Goal: Task Accomplishment & Management: Manage account settings

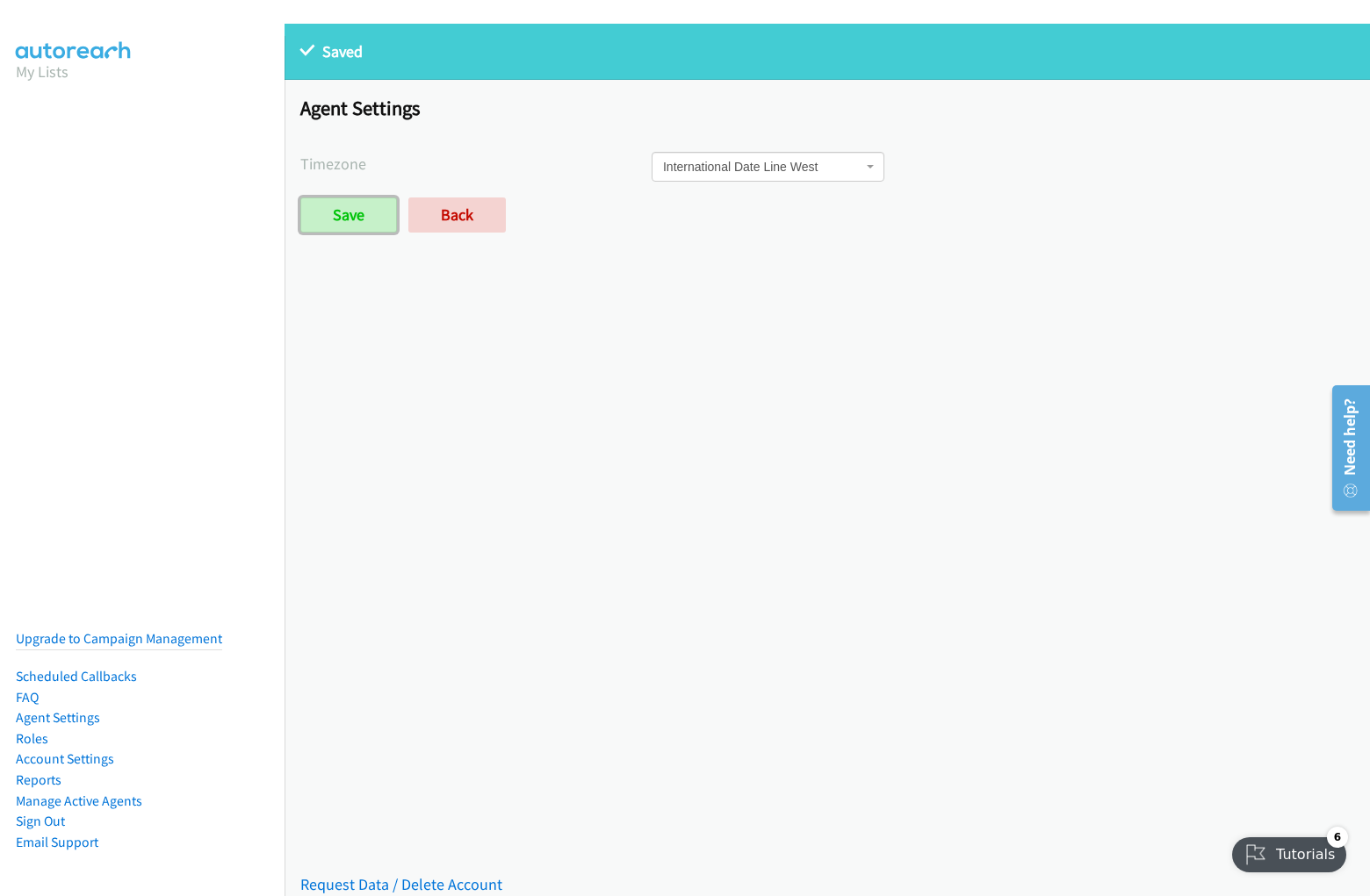
click at [300, 197] on input "Save" at bounding box center [349, 214] width 97 height 35
click at [685, 55] on p "Saved" at bounding box center [827, 51] width 1054 height 24
click at [827, 460] on div "Saved Saved Placeholder Agent Settings Timezone International Date Line West Am…" at bounding box center [827, 460] width 1085 height 872
click at [821, 52] on p "Saved" at bounding box center [827, 51] width 1054 height 24
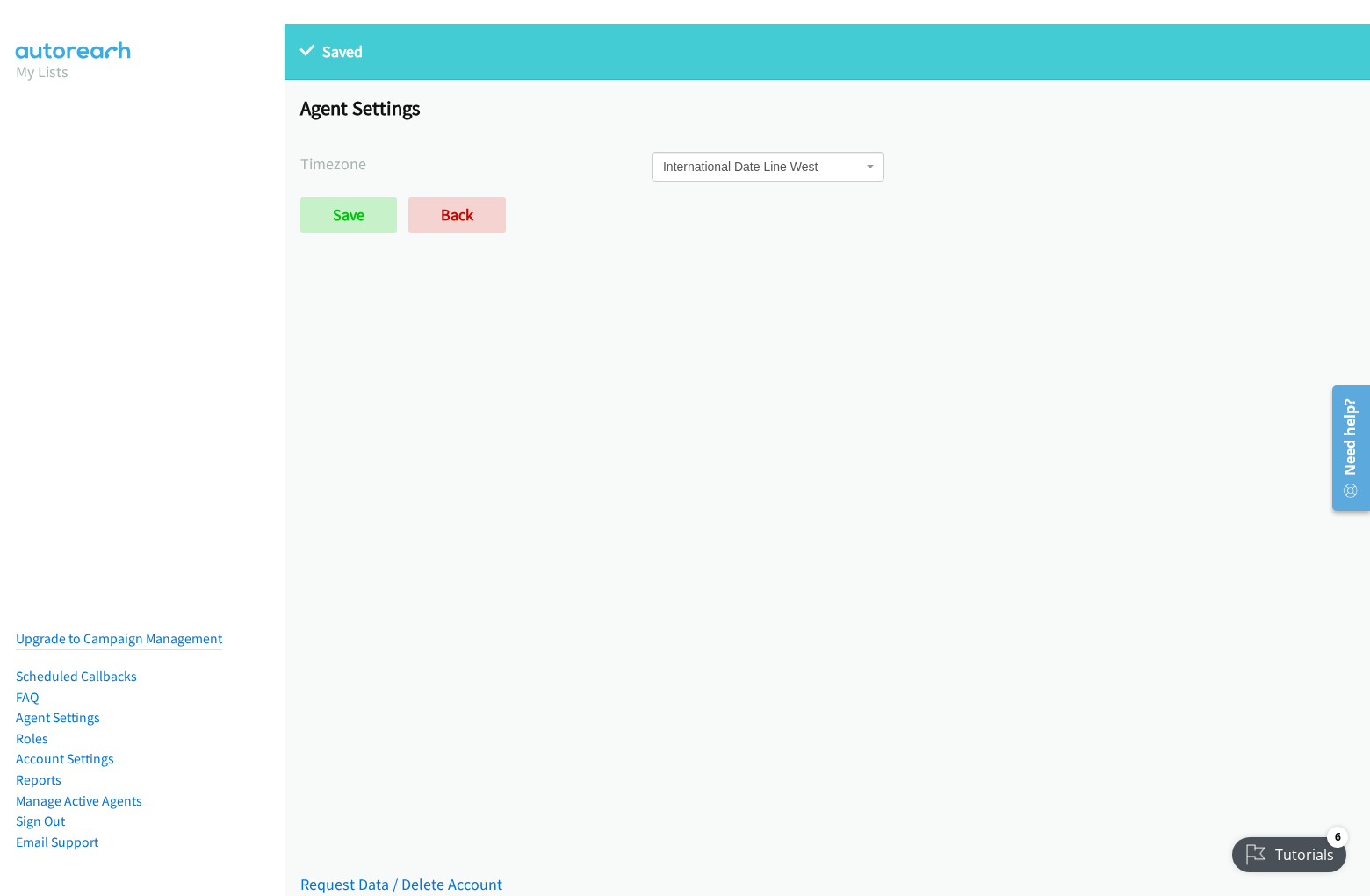
click at [821, 172] on span "International Date Line West" at bounding box center [762, 166] width 199 height 17
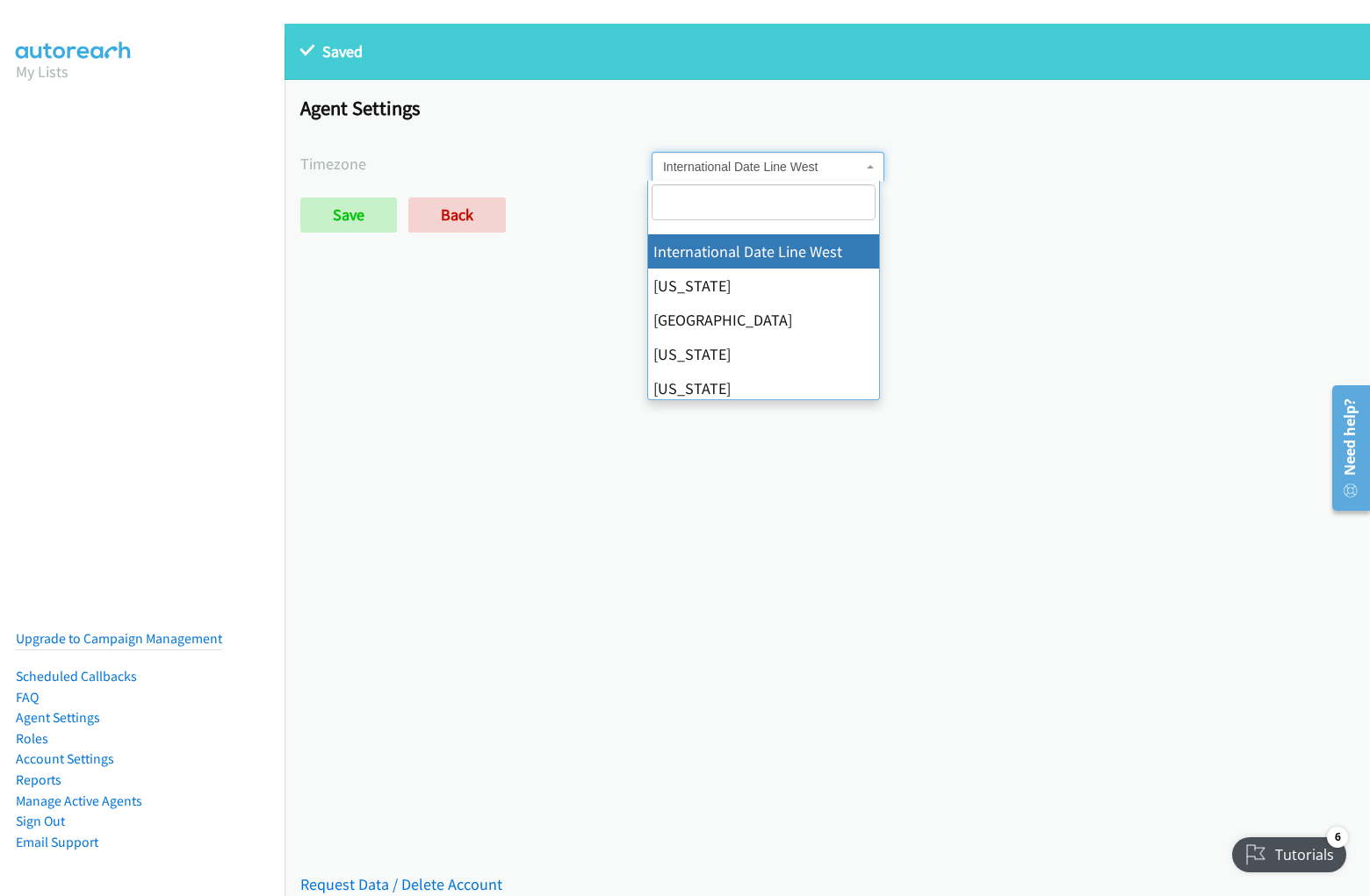
click at [821, 167] on span "International Date Line West" at bounding box center [762, 166] width 199 height 17
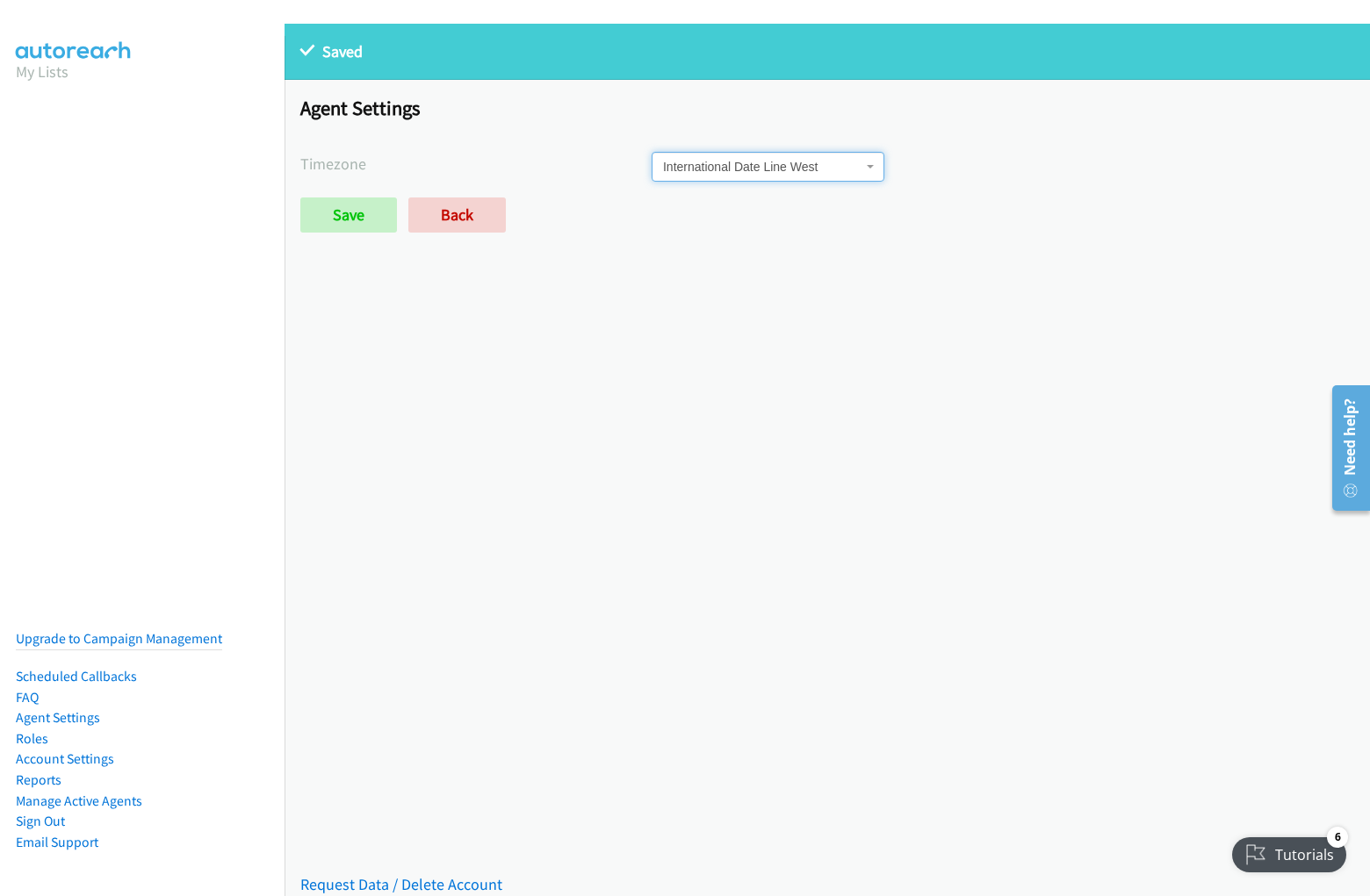
click at [474, 163] on label "Timezone" at bounding box center [476, 163] width 351 height 24
click at [993, 167] on div "International Date Line West American Samoa Midway Island Hawaii Alaska Pacific…" at bounding box center [1003, 166] width 703 height 30
click at [821, 215] on div "Save Back" at bounding box center [652, 214] width 703 height 35
click at [647, 215] on div "Save Back" at bounding box center [652, 214] width 703 height 35
click at [399, 874] on link "Request Data / Delete Account" at bounding box center [401, 884] width 202 height 20
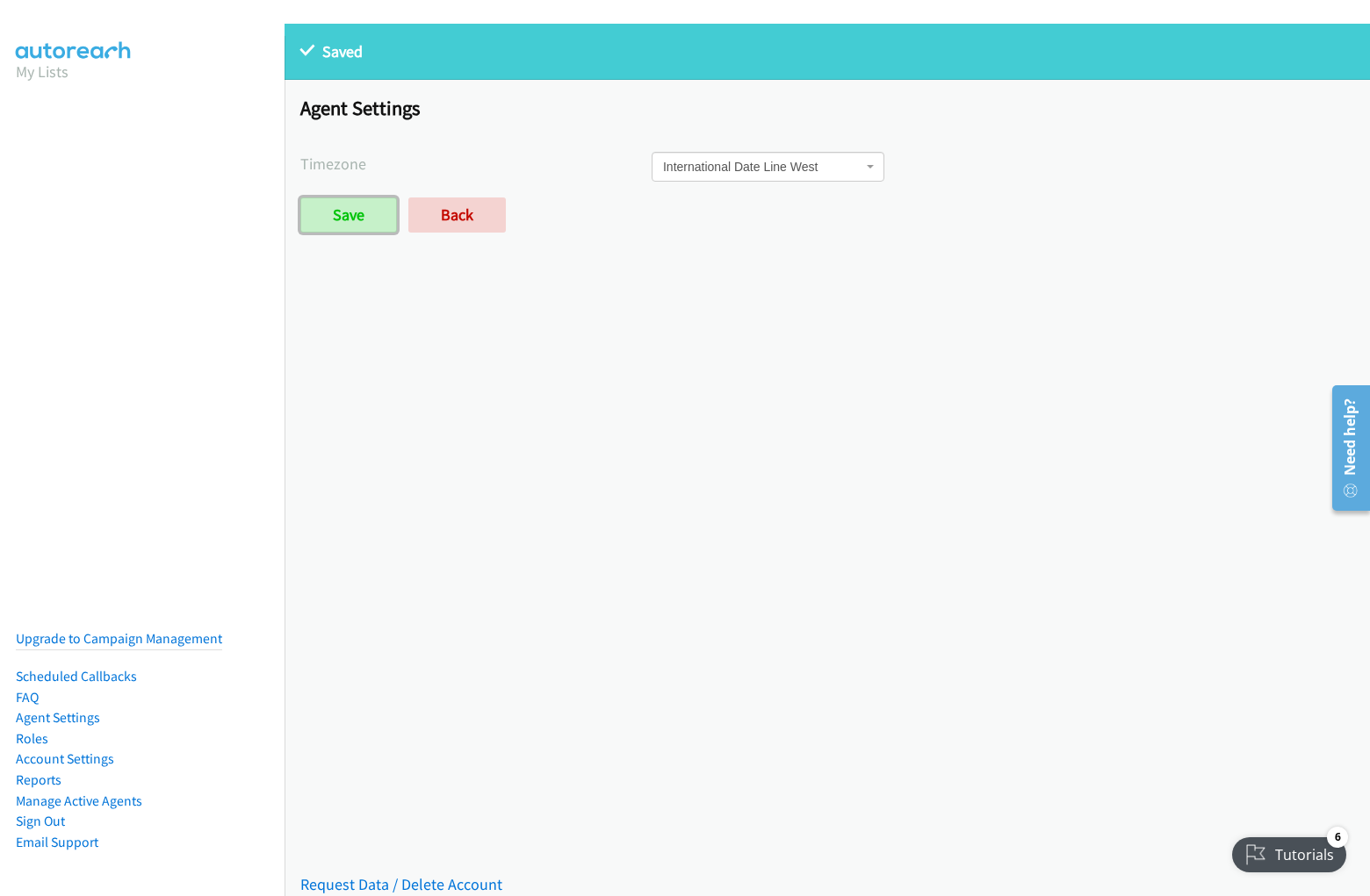
click at [348, 215] on input "Save" at bounding box center [349, 214] width 97 height 35
click at [685, 55] on p "Saved" at bounding box center [827, 51] width 1054 height 24
click at [827, 460] on div "Saved Saved Placeholder Agent Settings Timezone International Date Line West Am…" at bounding box center [827, 460] width 1085 height 872
click at [821, 52] on p "Saved" at bounding box center [827, 51] width 1054 height 24
click at [821, 172] on span "International Date Line West" at bounding box center [762, 166] width 199 height 17
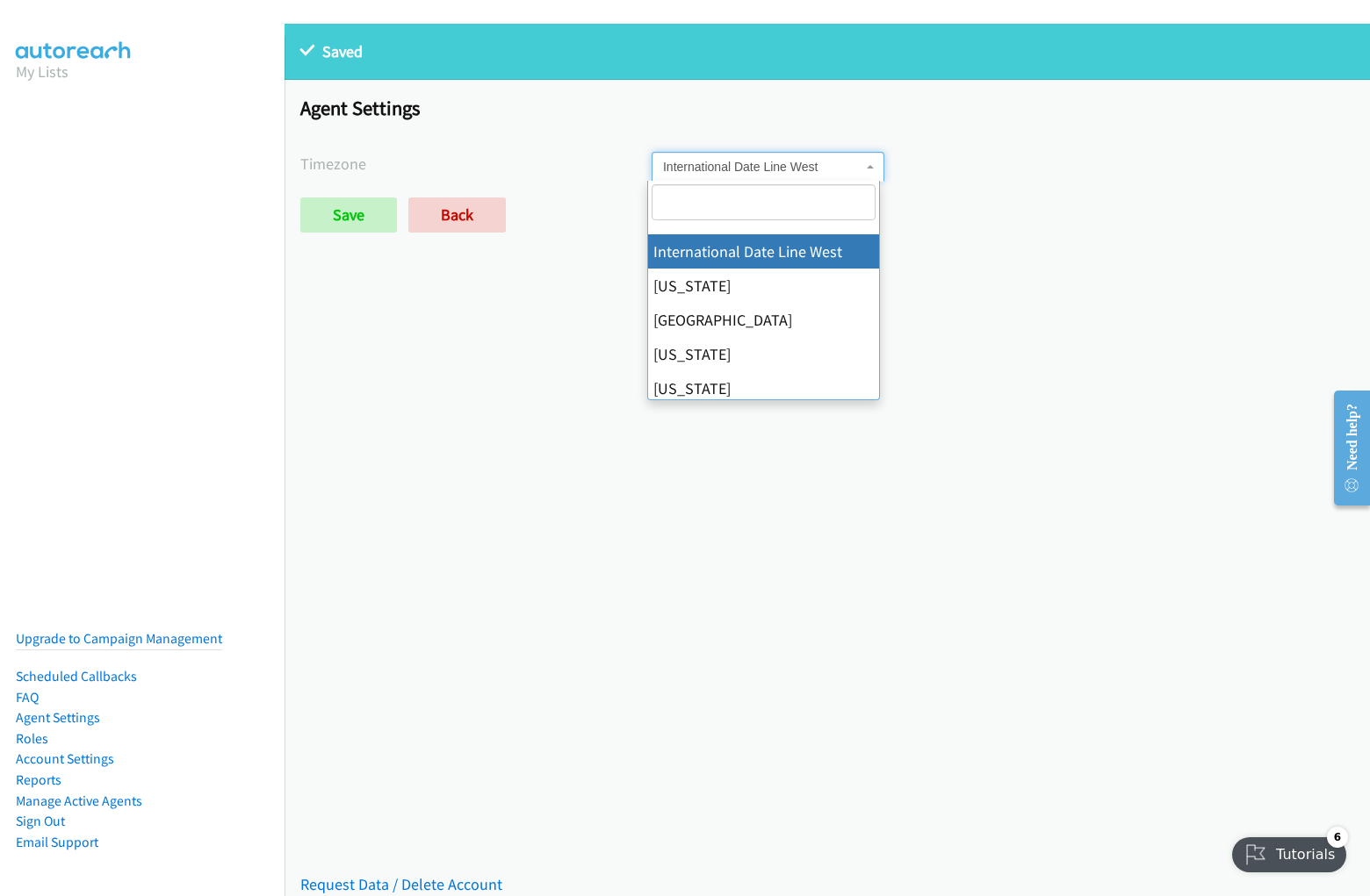
click at [821, 167] on span "International Date Line West" at bounding box center [762, 166] width 199 height 17
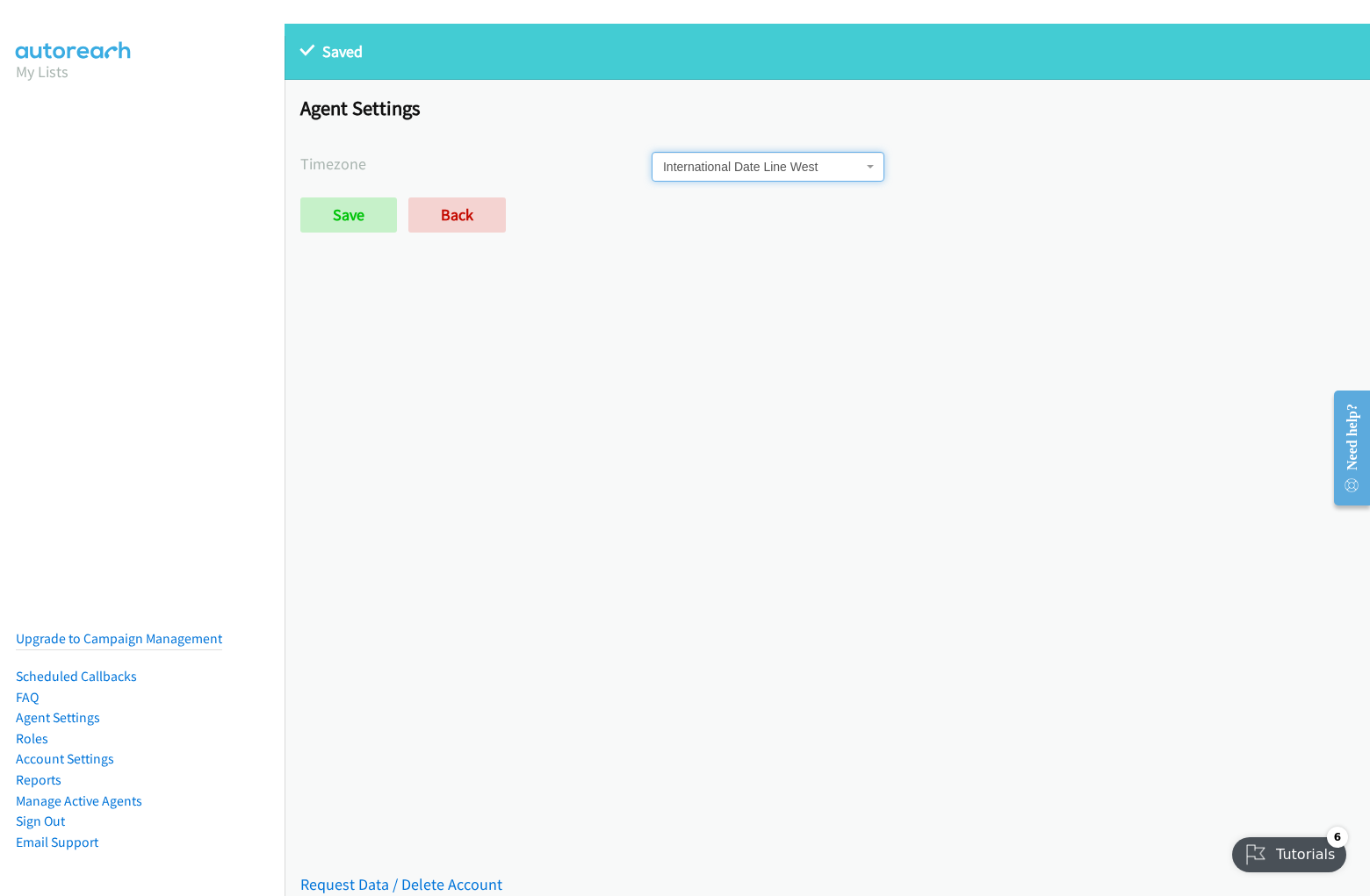
click at [474, 163] on label "Timezone" at bounding box center [476, 163] width 351 height 24
click at [993, 167] on div "International Date Line West American Samoa Midway Island Hawaii Alaska Pacific…" at bounding box center [1003, 166] width 703 height 30
click at [821, 215] on div "Save Back" at bounding box center [652, 214] width 703 height 35
click at [647, 215] on div "Save Back" at bounding box center [652, 214] width 703 height 35
click at [399, 874] on link "Request Data / Delete Account" at bounding box center [401, 884] width 202 height 20
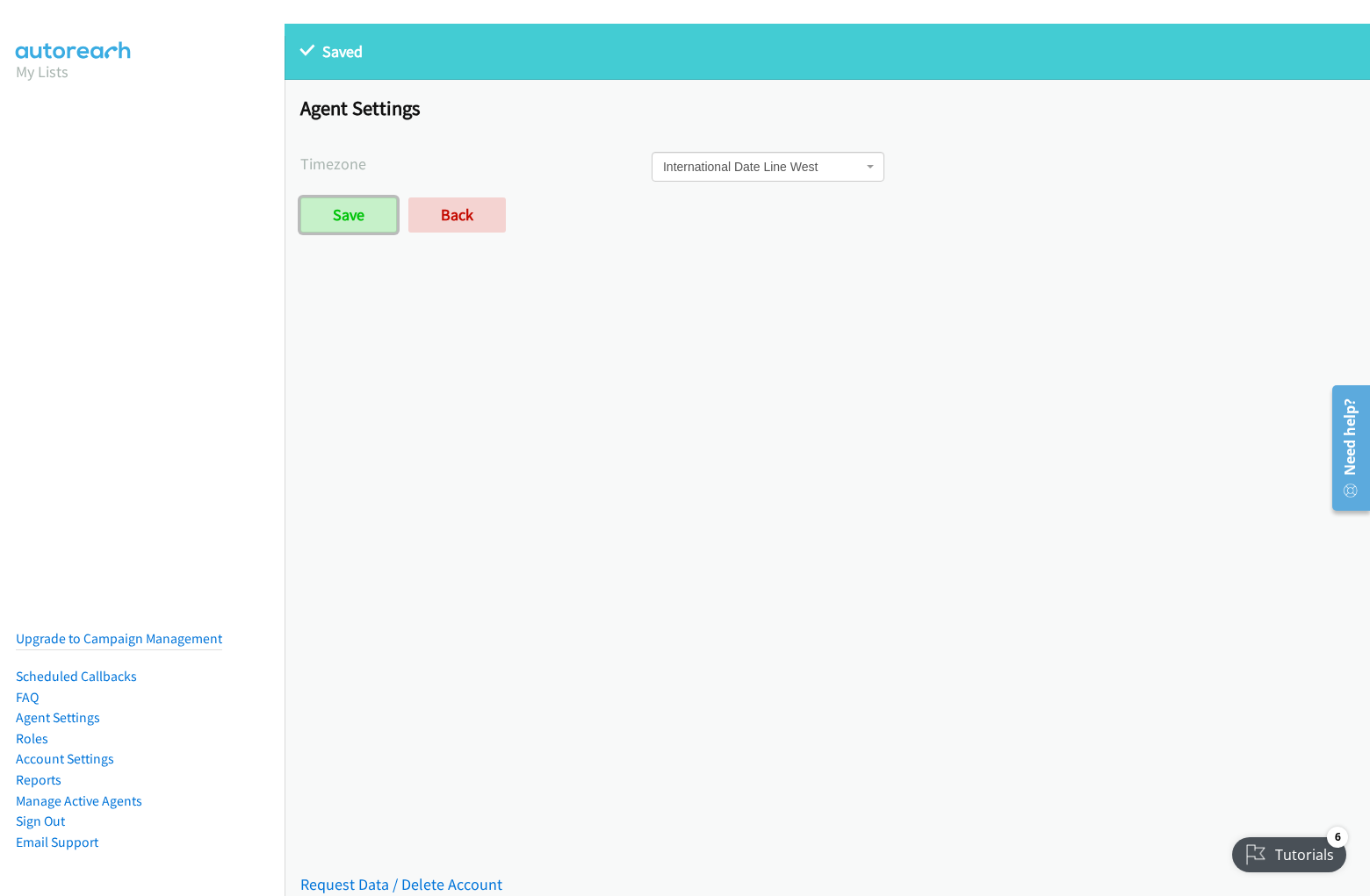
click at [300, 197] on input "Save" at bounding box center [349, 214] width 97 height 35
click at [685, 55] on p "Saved" at bounding box center [827, 51] width 1054 height 24
click at [827, 460] on div "Saved Saved Placeholder Agent Settings Timezone International Date Line West Am…" at bounding box center [827, 460] width 1085 height 872
click at [821, 52] on p "Saved" at bounding box center [827, 51] width 1054 height 24
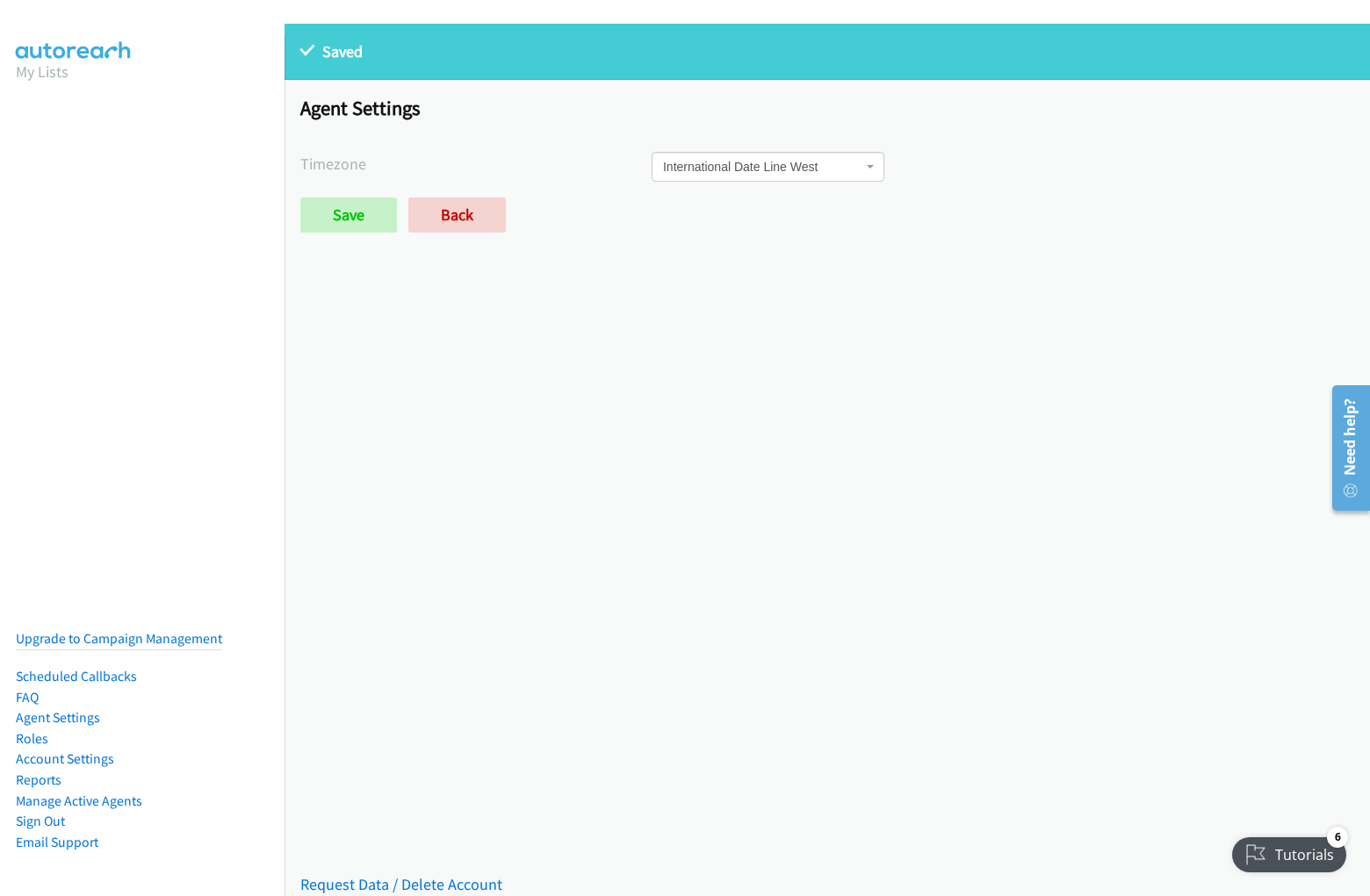
click at [821, 172] on span "International Date Line West" at bounding box center [762, 166] width 199 height 17
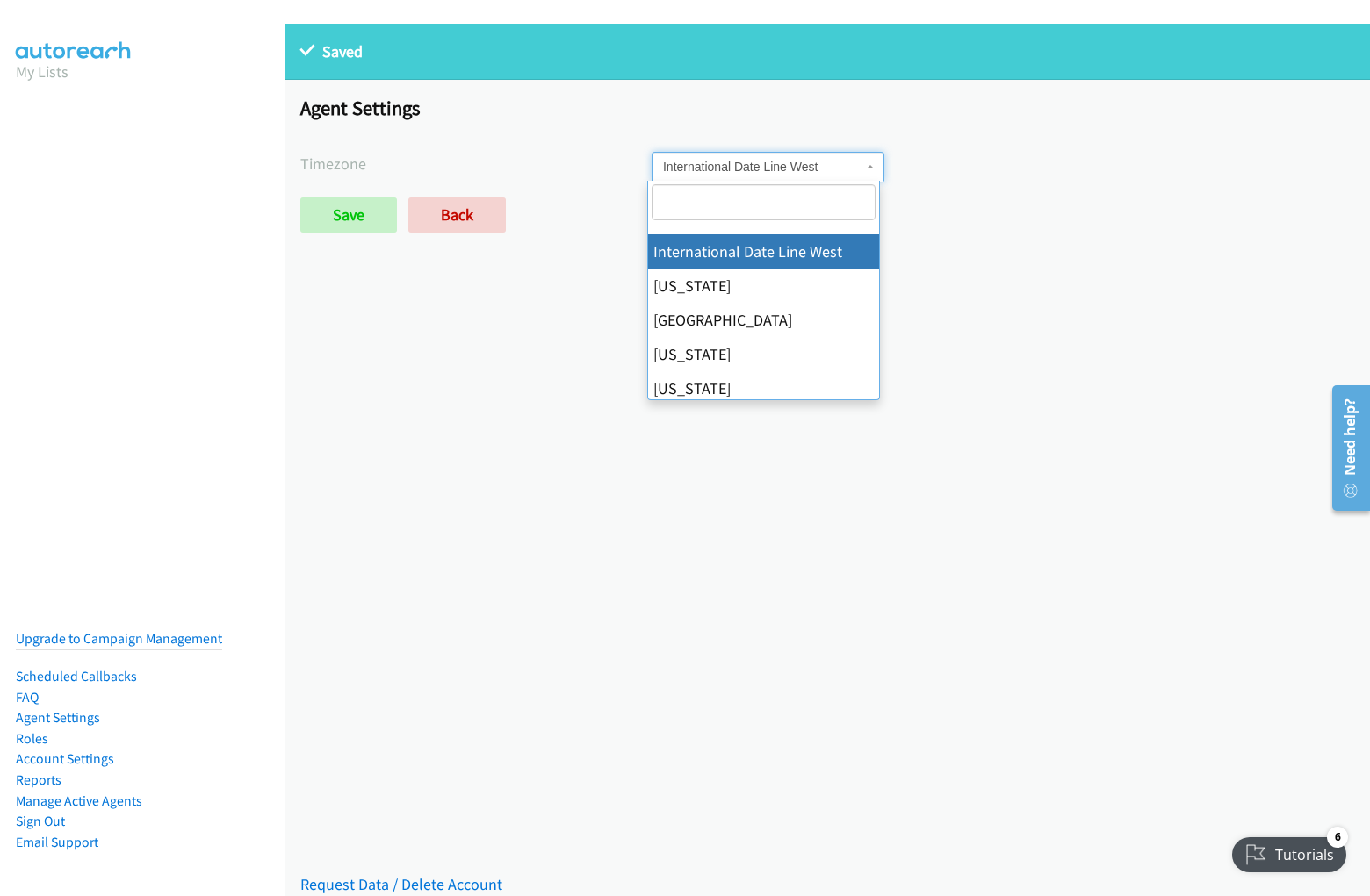
click at [821, 167] on span "International Date Line West" at bounding box center [762, 166] width 199 height 17
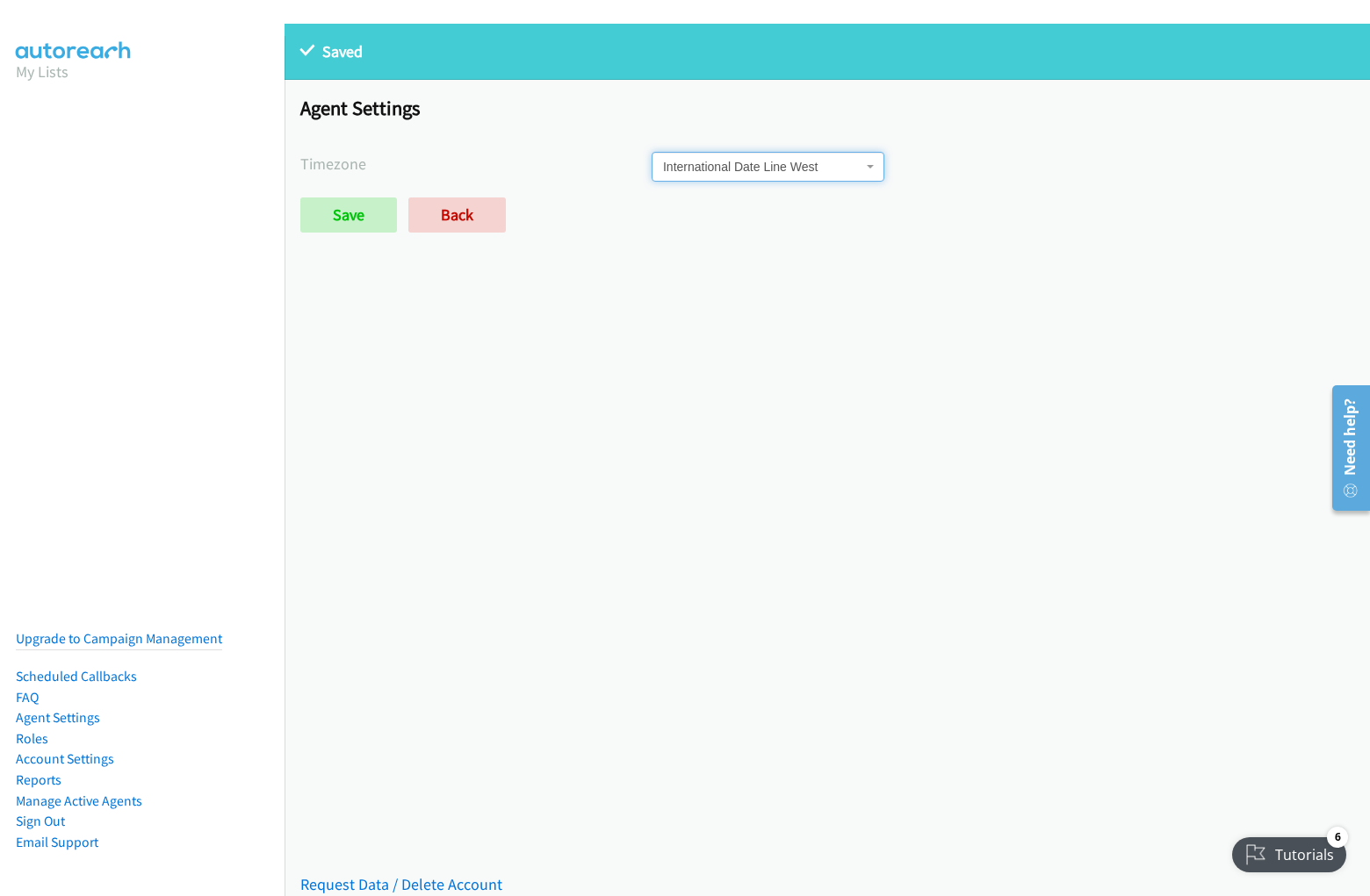
click at [474, 163] on label "Timezone" at bounding box center [476, 163] width 351 height 24
click at [993, 167] on div "International Date Line West American Samoa Midway Island Hawaii Alaska Pacific…" at bounding box center [1003, 166] width 703 height 30
click at [821, 215] on div "Save Back" at bounding box center [652, 214] width 703 height 35
click at [647, 215] on div "Save Back" at bounding box center [652, 214] width 703 height 35
click at [399, 874] on link "Request Data / Delete Account" at bounding box center [401, 884] width 202 height 20
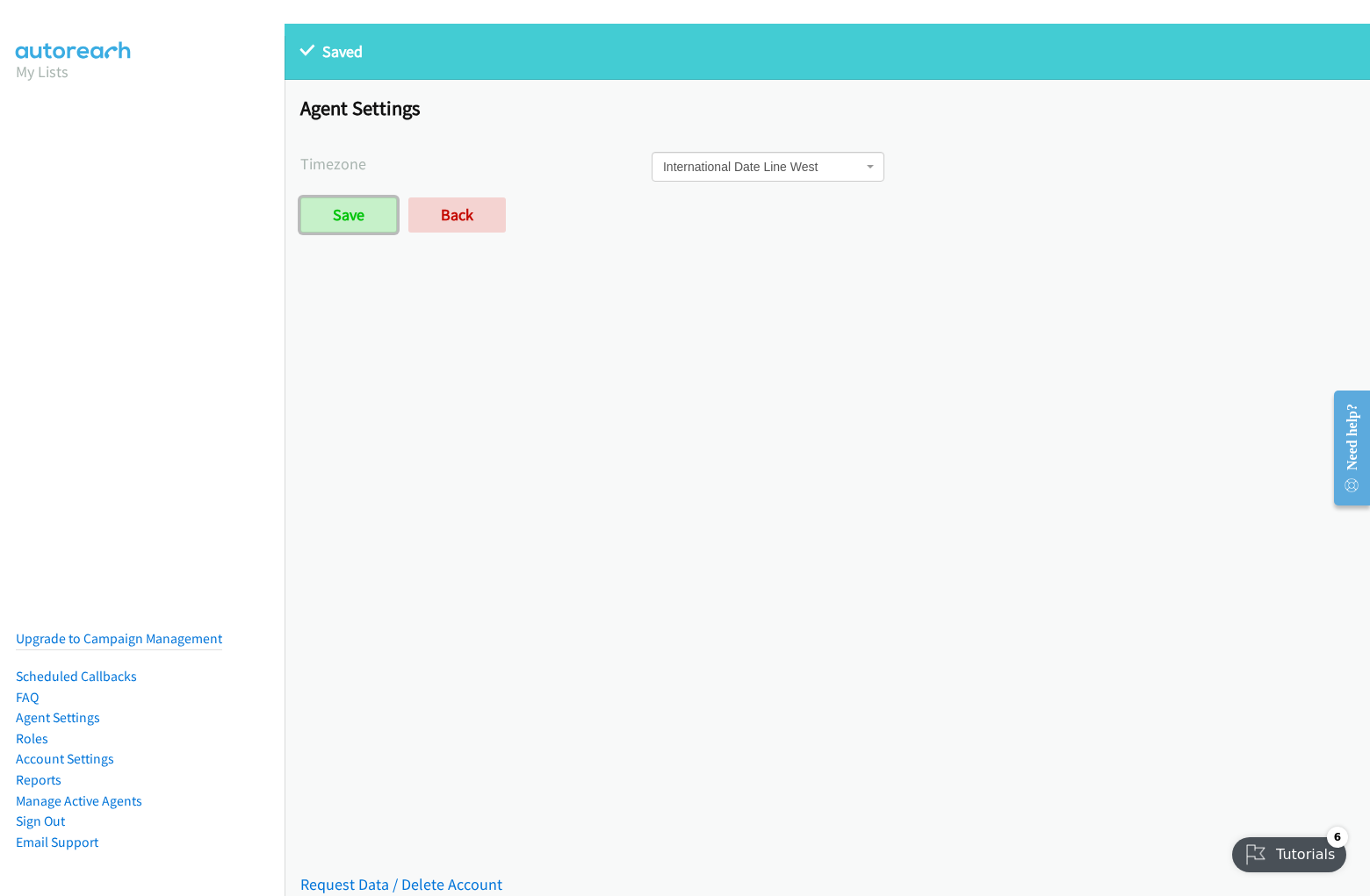
click at [348, 215] on input "Save" at bounding box center [349, 214] width 97 height 35
click at [685, 55] on p "Saved" at bounding box center [827, 51] width 1054 height 24
click at [827, 460] on div "Saved Saved Placeholder Agent Settings Timezone International Date Line [GEOGRA…" at bounding box center [827, 460] width 1085 height 872
click at [821, 52] on p "Saved" at bounding box center [827, 51] width 1054 height 24
click at [821, 172] on span "International Date Line West" at bounding box center [762, 166] width 199 height 17
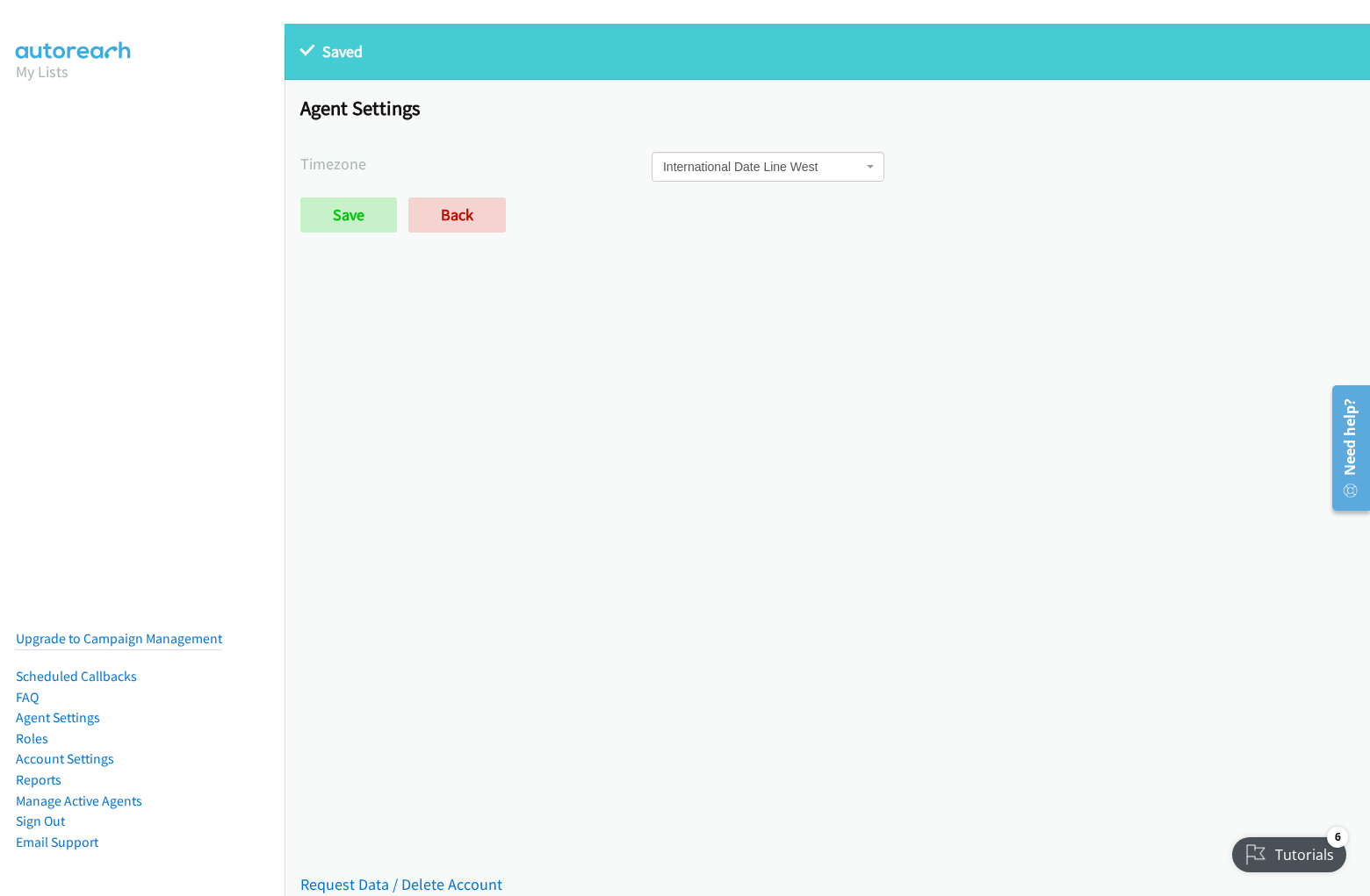
click at [821, 167] on span "International Date Line West" at bounding box center [762, 166] width 199 height 17
click at [474, 163] on label "Timezone" at bounding box center [476, 163] width 351 height 24
click at [993, 167] on div "International Date Line West American Samoa Midway Island Hawaii Alaska Pacific…" at bounding box center [1003, 166] width 703 height 30
click at [821, 215] on div "Save Back" at bounding box center [652, 214] width 703 height 35
click at [647, 215] on div "Save Back" at bounding box center [652, 214] width 703 height 35
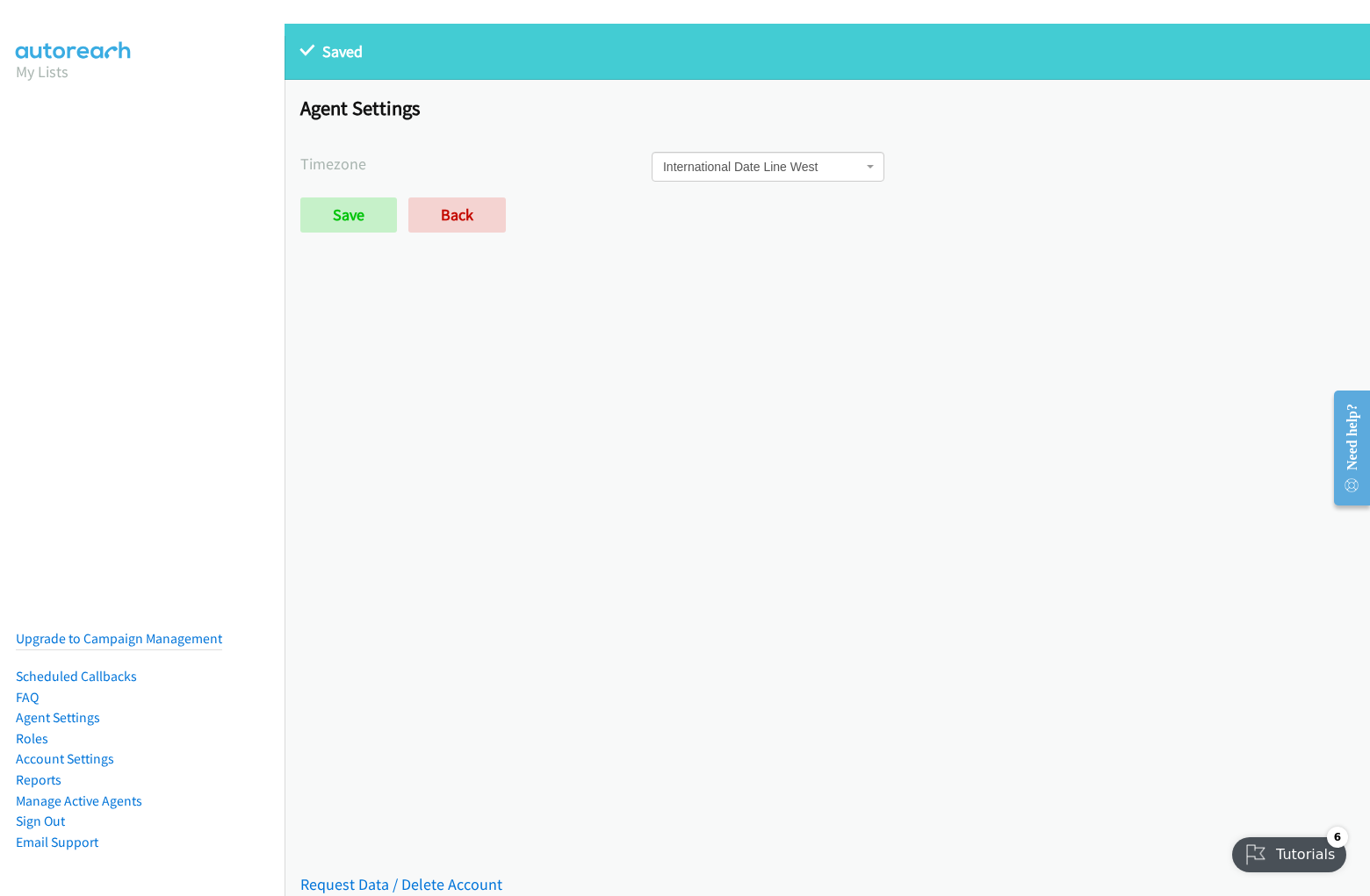
click at [399, 874] on link "Request Data / Delete Account" at bounding box center [401, 884] width 202 height 20
click at [348, 215] on input "Save" at bounding box center [349, 214] width 97 height 35
